Goal: Answer question/provide support: Share knowledge or assist other users

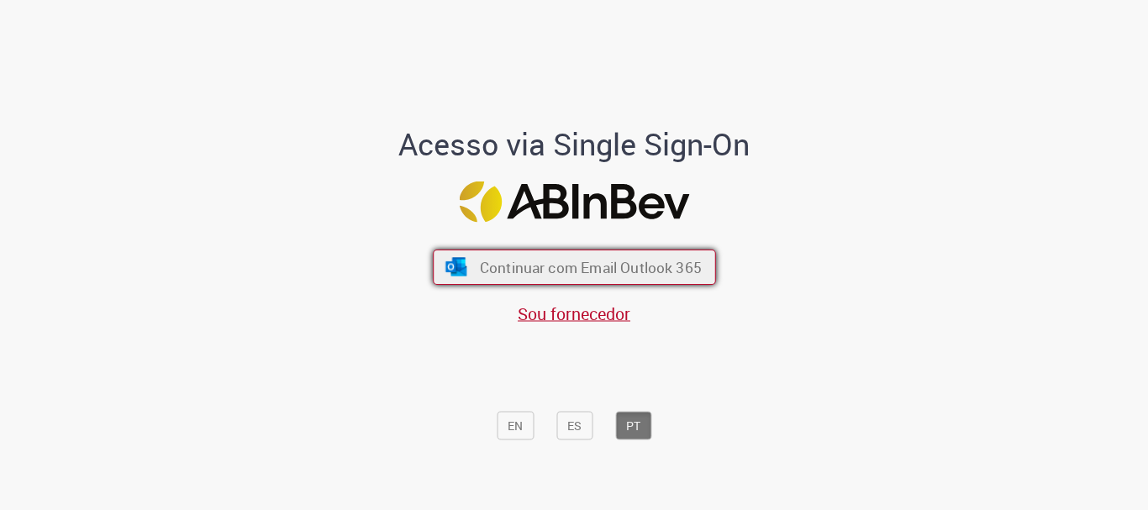
click at [486, 267] on span "Continuar com Email Outlook 365" at bounding box center [590, 267] width 222 height 19
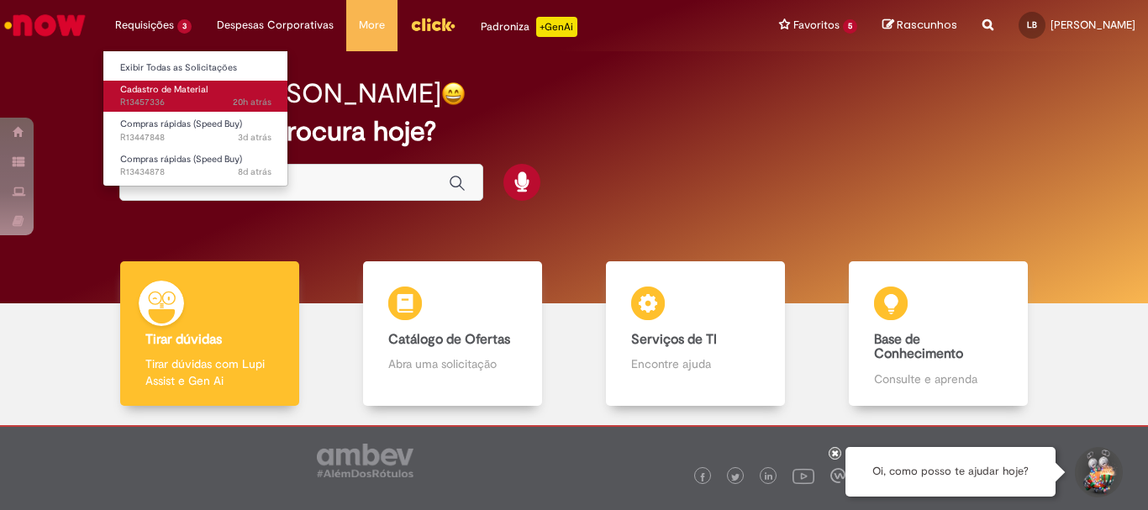
click at [172, 96] on link "Cadastro de Material 20h atrás 20 horas atrás R13457336" at bounding box center [195, 96] width 185 height 31
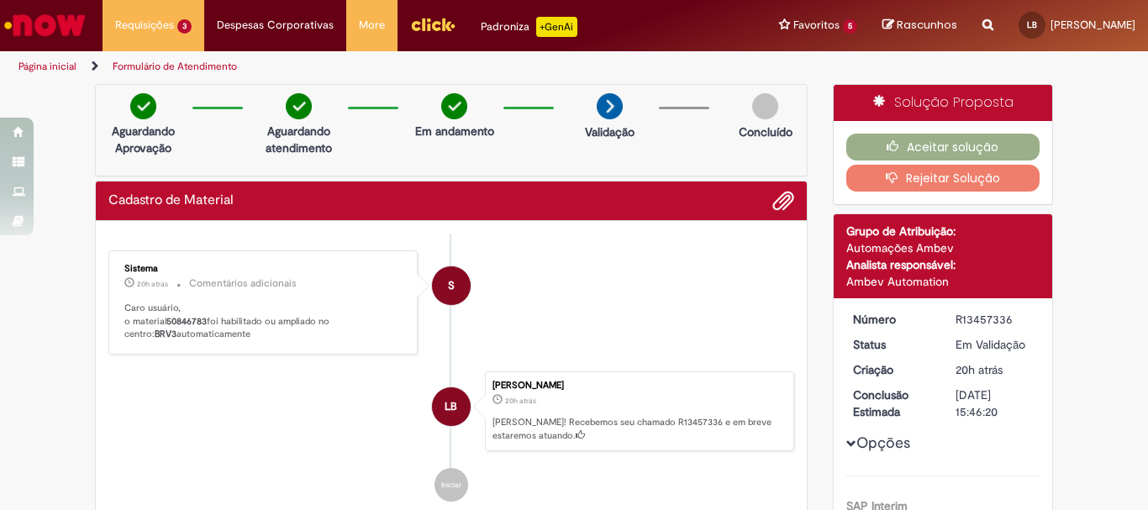
click at [183, 320] on b "50846783" at bounding box center [186, 321] width 40 height 13
copy p "50846783"
click at [928, 184] on button "Rejeitar Solução" at bounding box center [944, 178] width 194 height 27
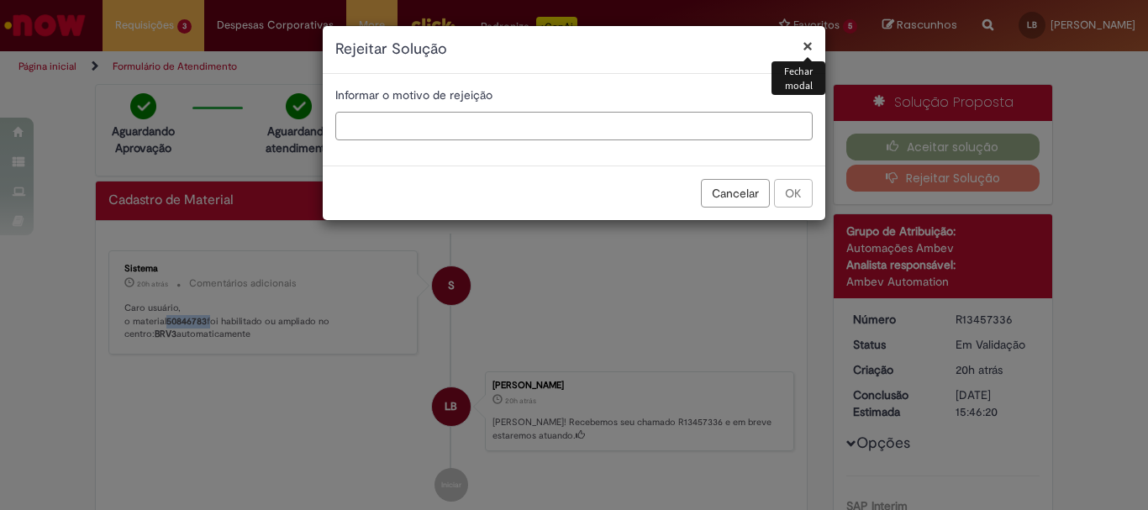
click at [398, 133] on input "text" at bounding box center [574, 126] width 478 height 29
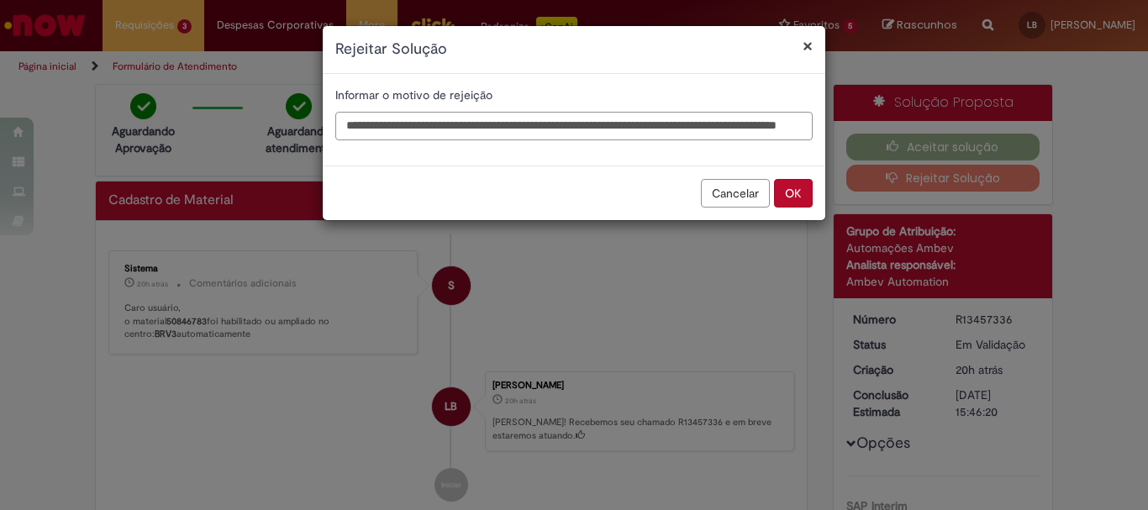
scroll to position [0, 98]
type input "**********"
click at [804, 196] on button "OK" at bounding box center [793, 193] width 39 height 29
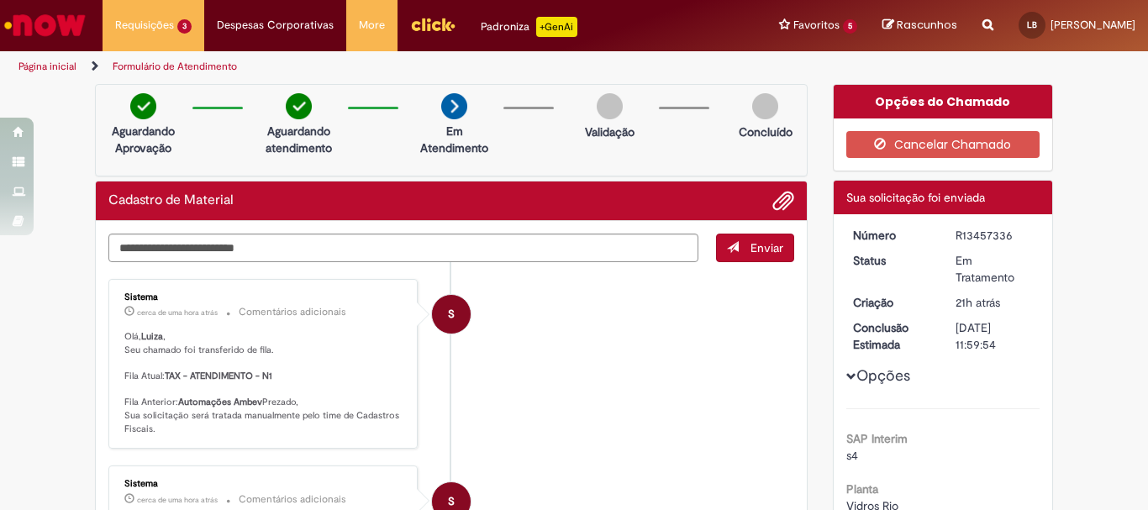
click at [695, 369] on li "S Sistema cerca de uma hora atrás cerca de uma hora atrás Comentários adicionai…" at bounding box center [451, 364] width 686 height 171
